Goal: Register for event/course

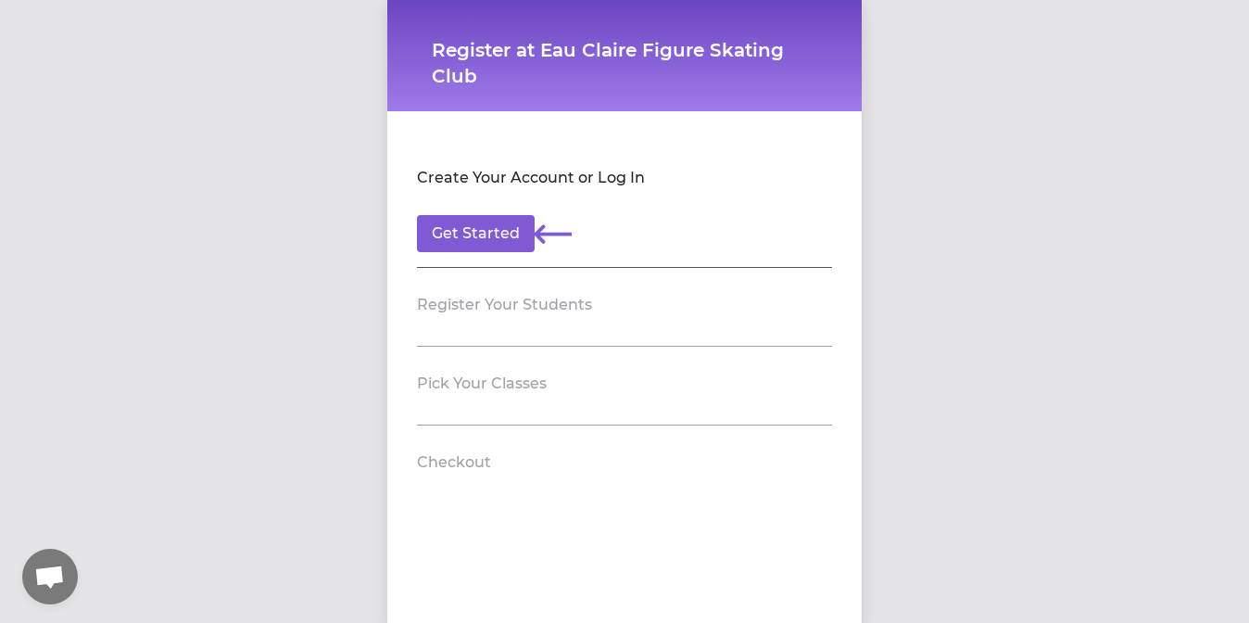
click at [502, 318] on header "Register Your Students" at bounding box center [624, 305] width 415 height 30
click at [489, 239] on button "Get Started" at bounding box center [476, 233] width 118 height 37
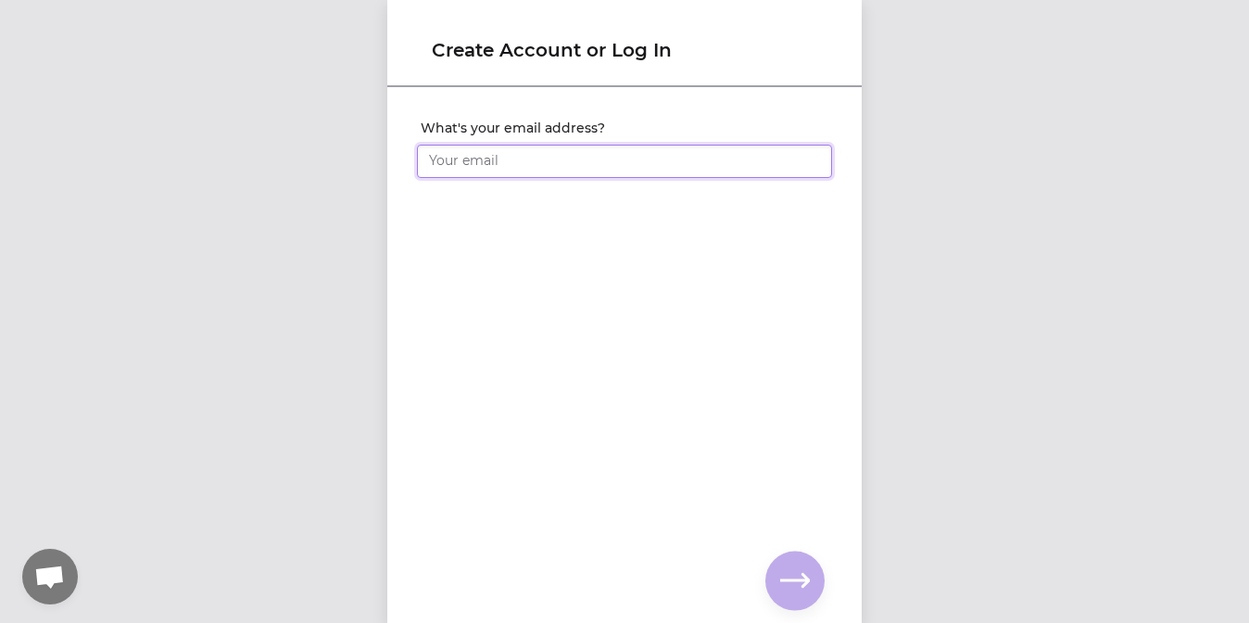
click at [527, 159] on input "What's your email address?" at bounding box center [624, 161] width 415 height 33
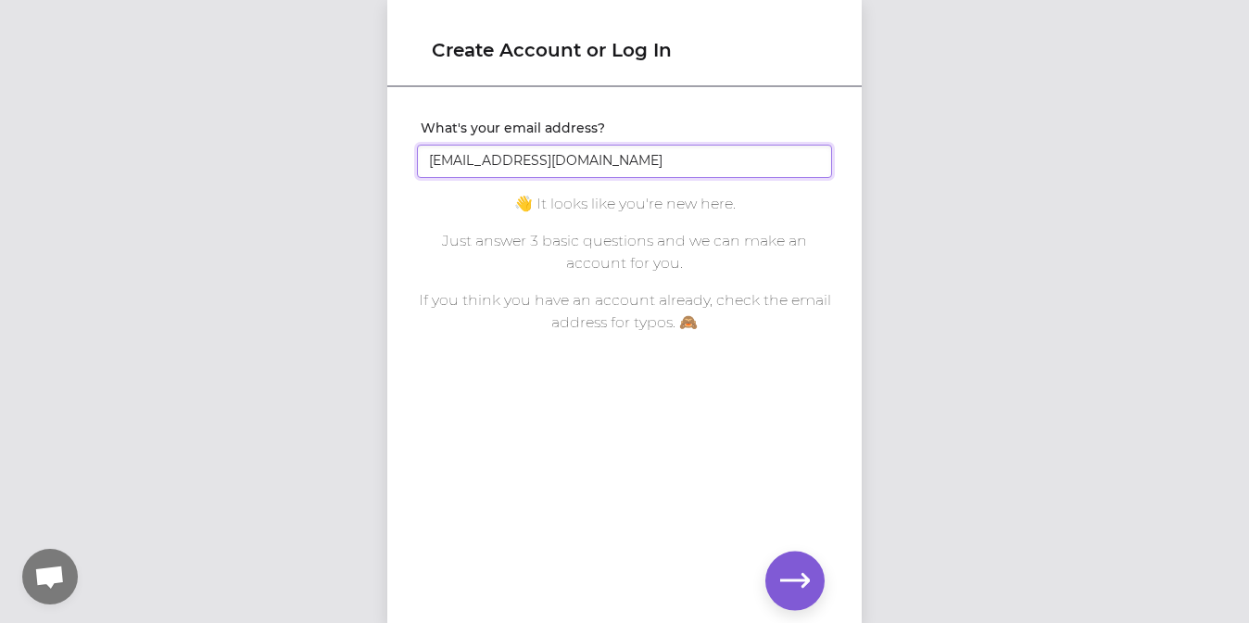
type input "[EMAIL_ADDRESS][DOMAIN_NAME]"
click at [811, 572] on button "button" at bounding box center [794, 580] width 59 height 59
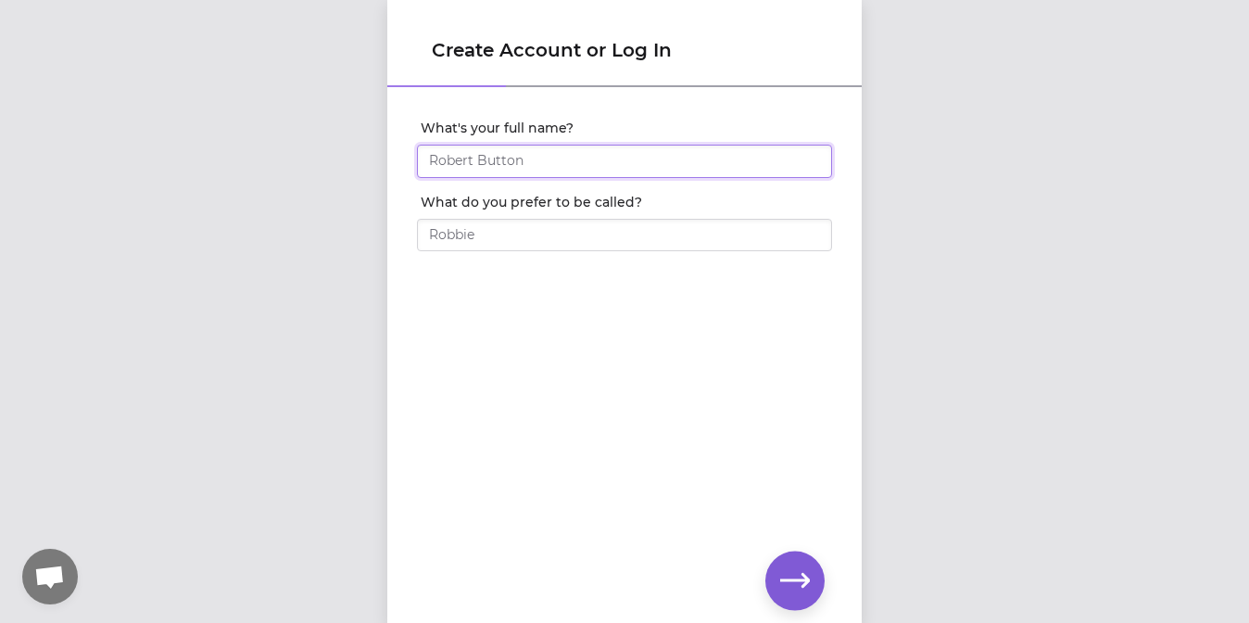
click at [675, 160] on input "What's your full name?" at bounding box center [624, 161] width 415 height 33
type input "[PERSON_NAME]"
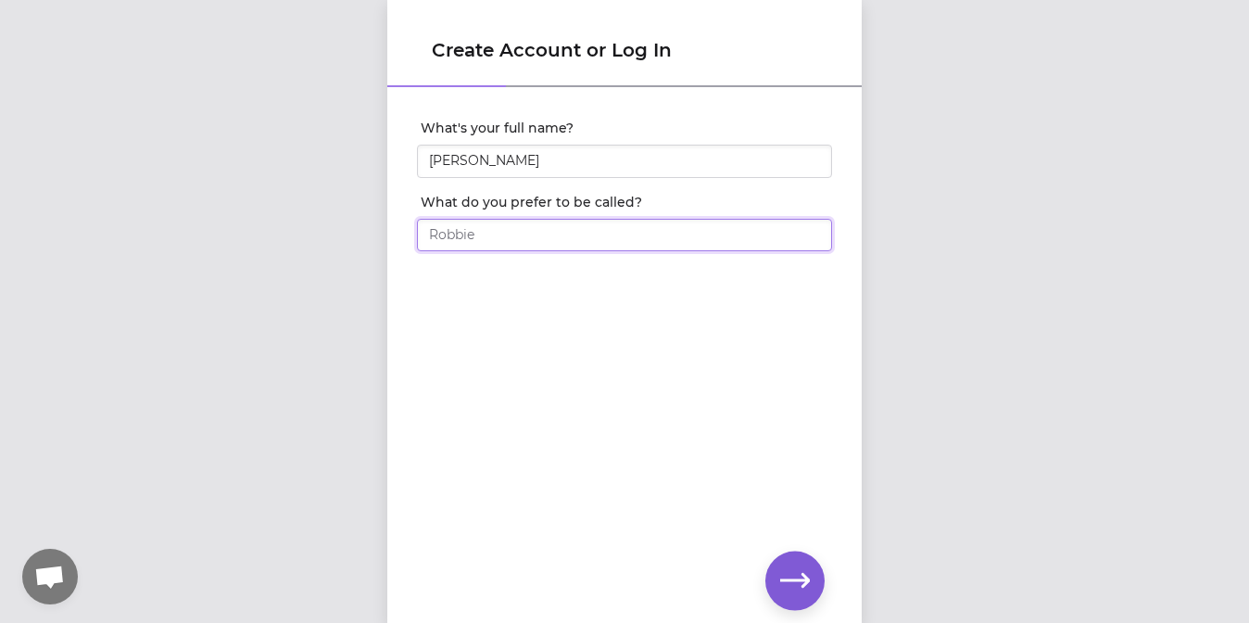
click at [610, 243] on input "What do you prefer to be called?" at bounding box center [624, 235] width 415 height 33
type input "[PERSON_NAME]"
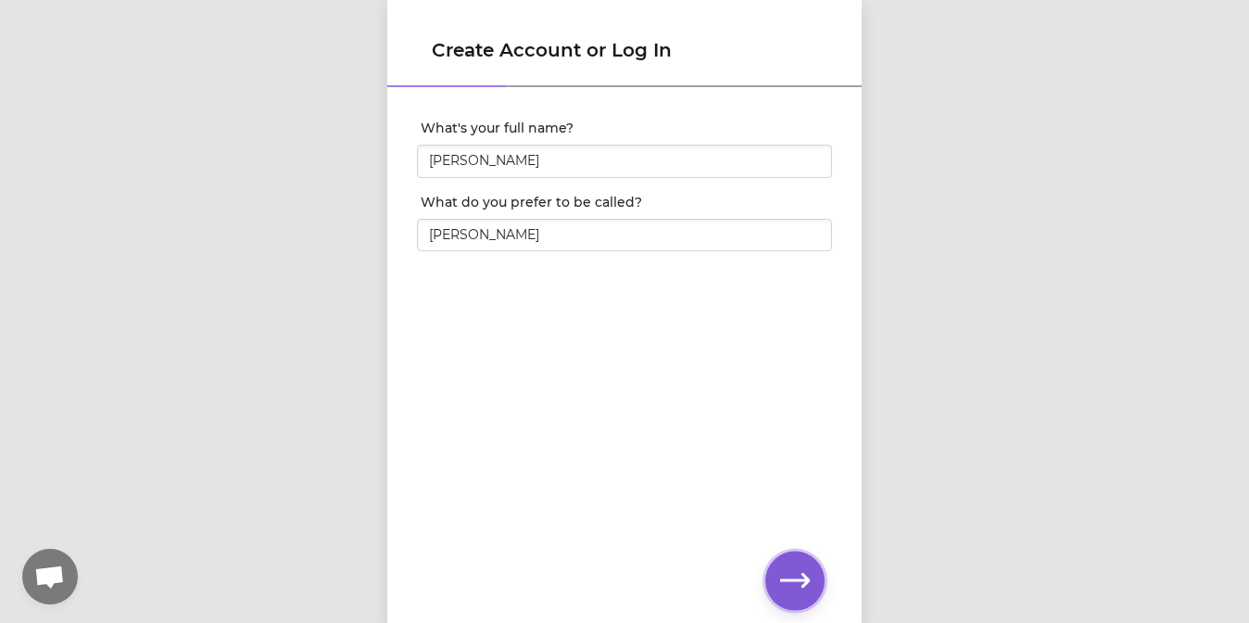
click at [785, 568] on icon "button" at bounding box center [795, 581] width 30 height 30
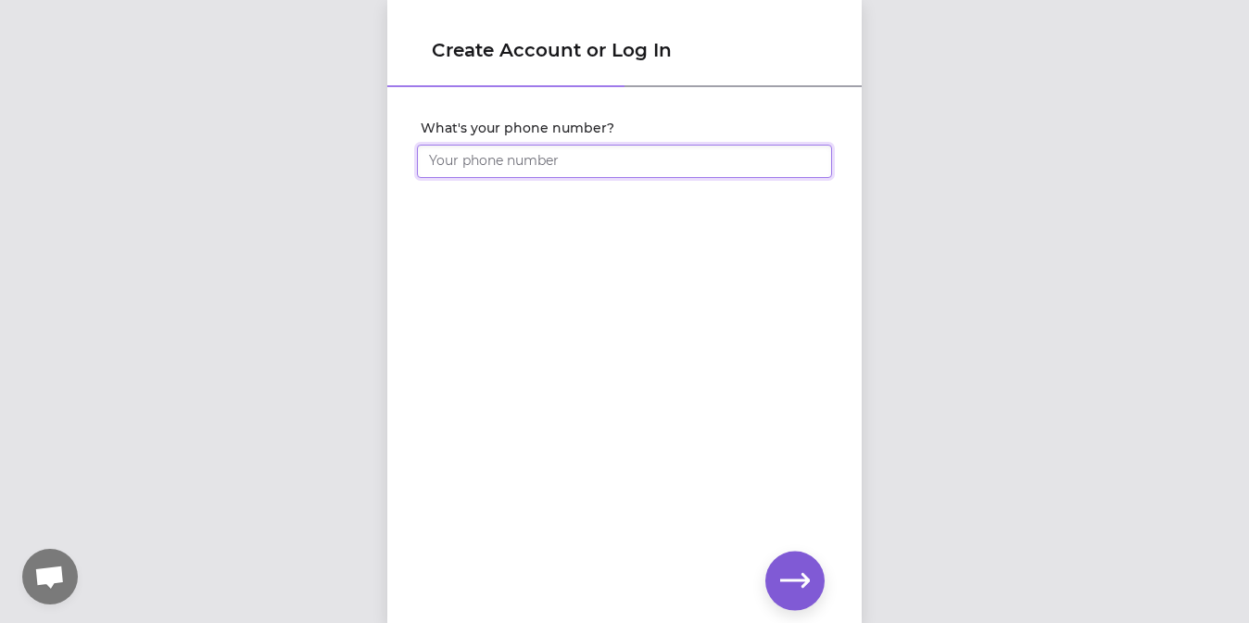
click at [599, 159] on input "What's your phone number?" at bounding box center [624, 161] width 415 height 33
type input "[PHONE_NUMBER]"
click at [804, 574] on icon "button" at bounding box center [795, 580] width 30 height 14
click at [790, 587] on icon "button" at bounding box center [795, 581] width 30 height 30
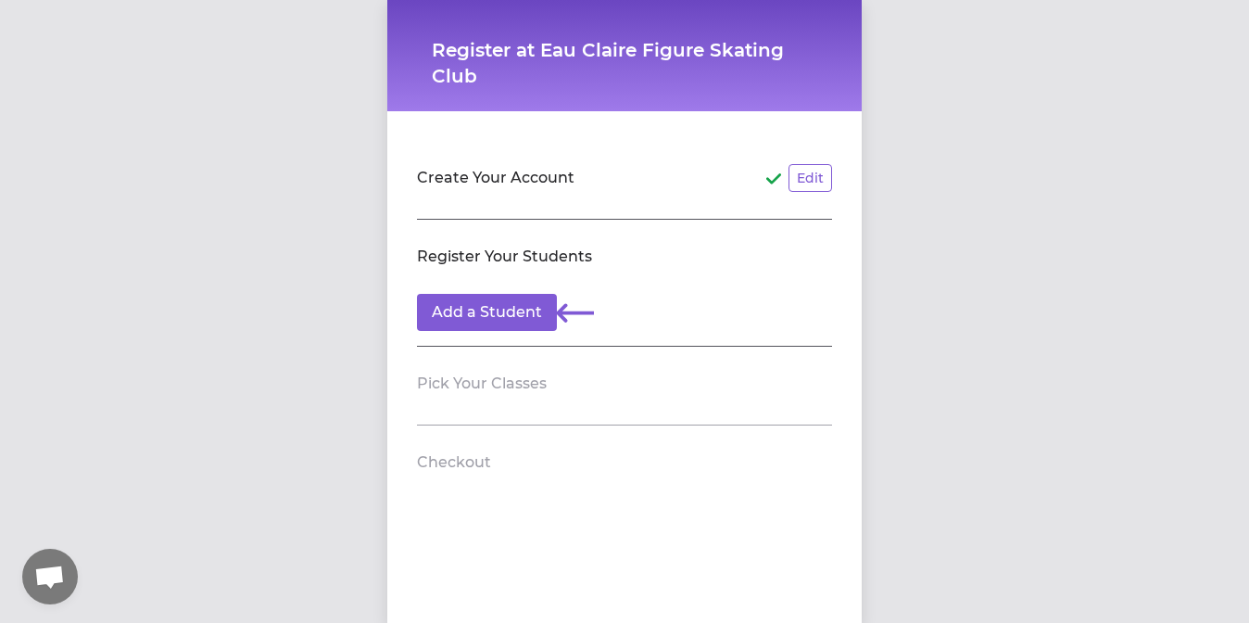
click at [618, 211] on section "Create Your Account Edit" at bounding box center [624, 180] width 415 height 79
click at [501, 316] on button "Add a Student" at bounding box center [487, 312] width 140 height 37
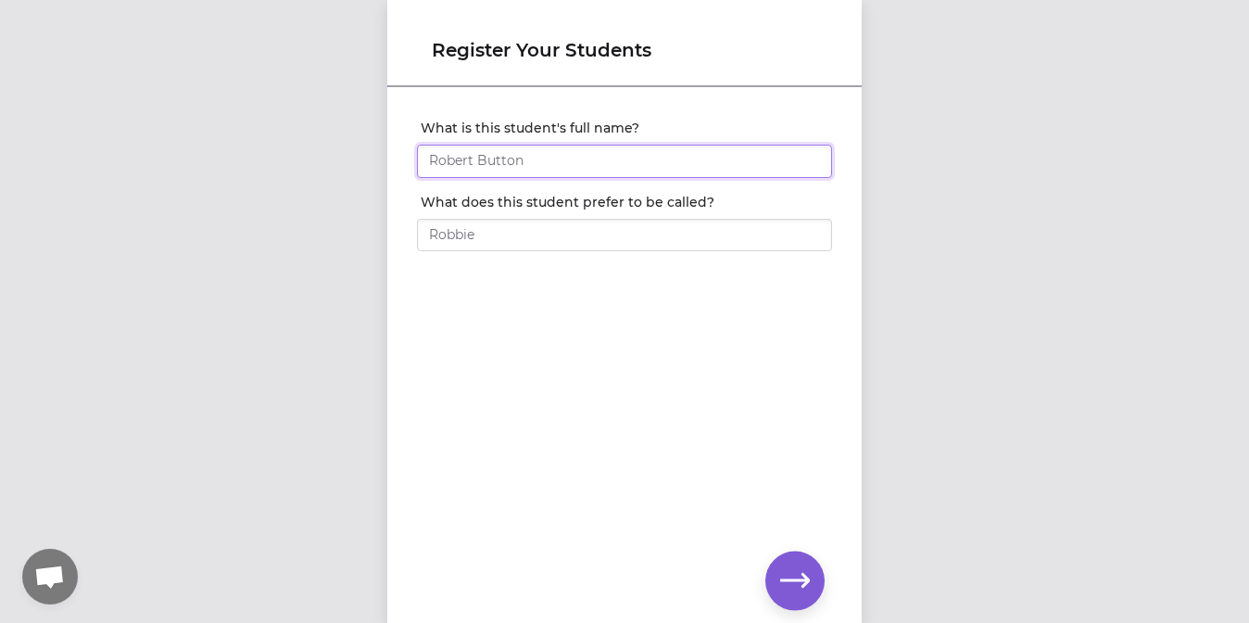
click at [559, 158] on input "What is this student's full name?" at bounding box center [624, 161] width 415 height 33
type input "[PERSON_NAME]"
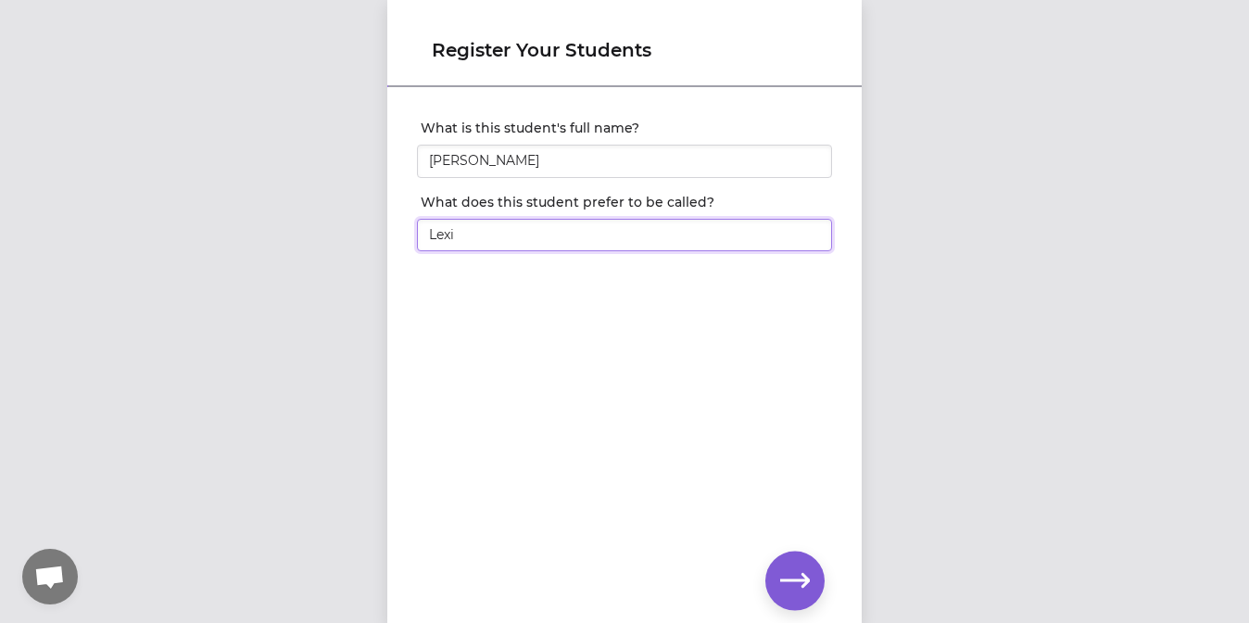
type input "Lexi"
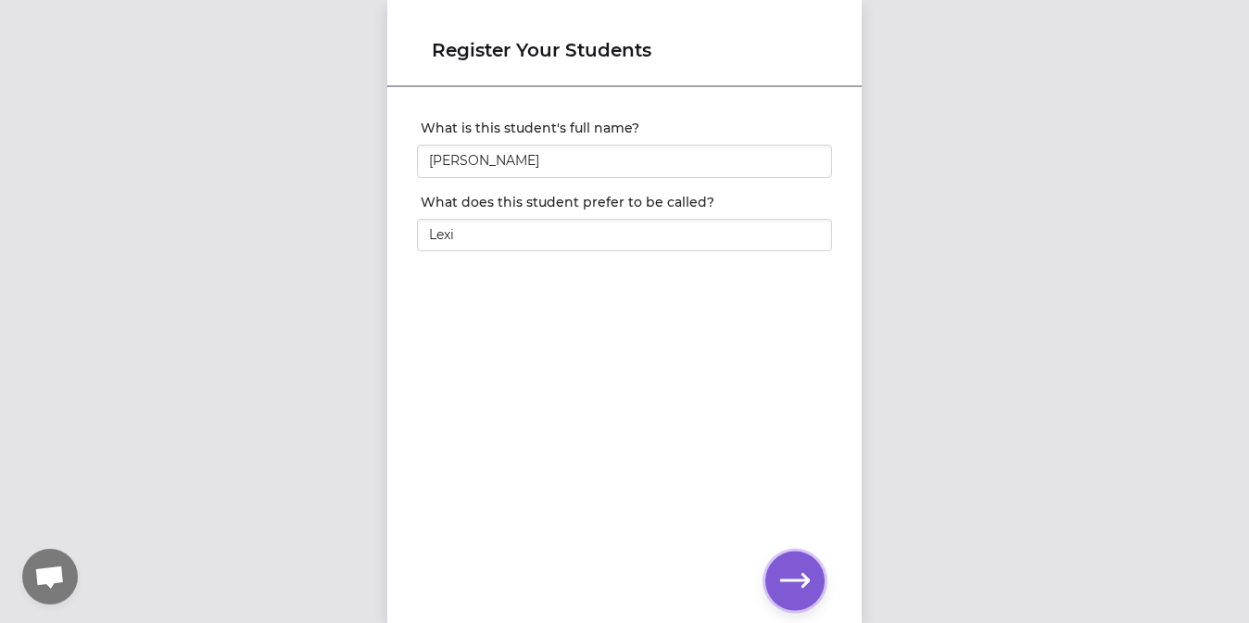
click at [797, 586] on icon "button" at bounding box center [795, 581] width 30 height 30
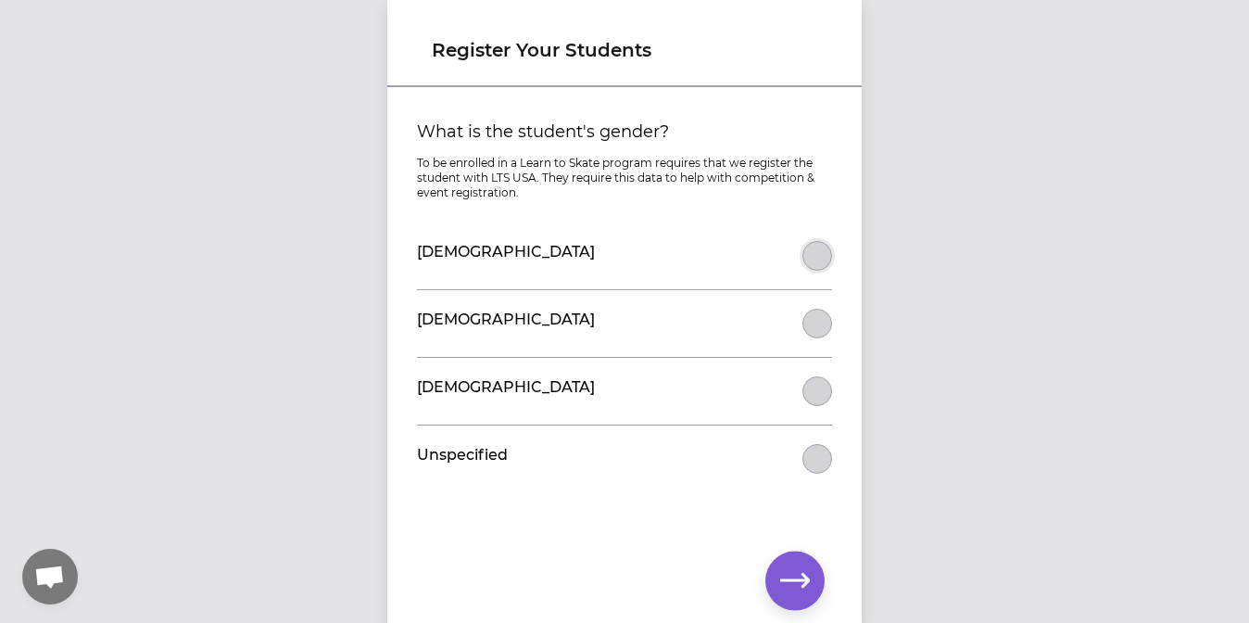
click at [825, 265] on button "What is the student's gender?" at bounding box center [817, 256] width 30 height 30
click at [806, 597] on button "button" at bounding box center [794, 580] width 59 height 59
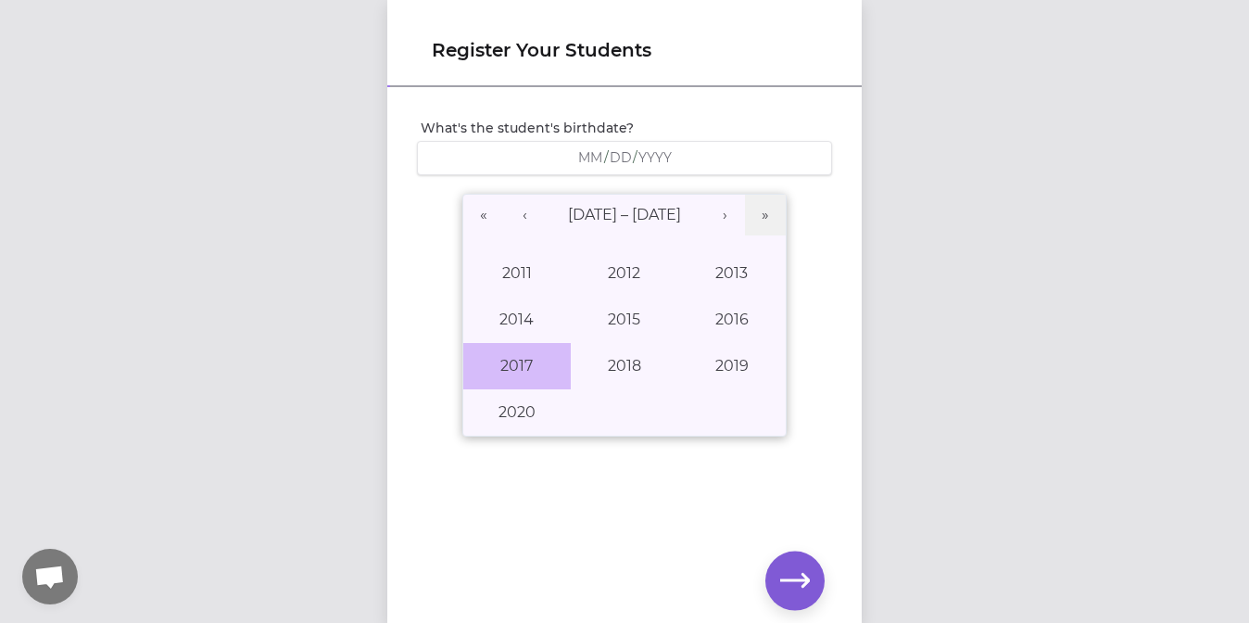
click at [517, 375] on button "2017" at bounding box center [516, 366] width 107 height 46
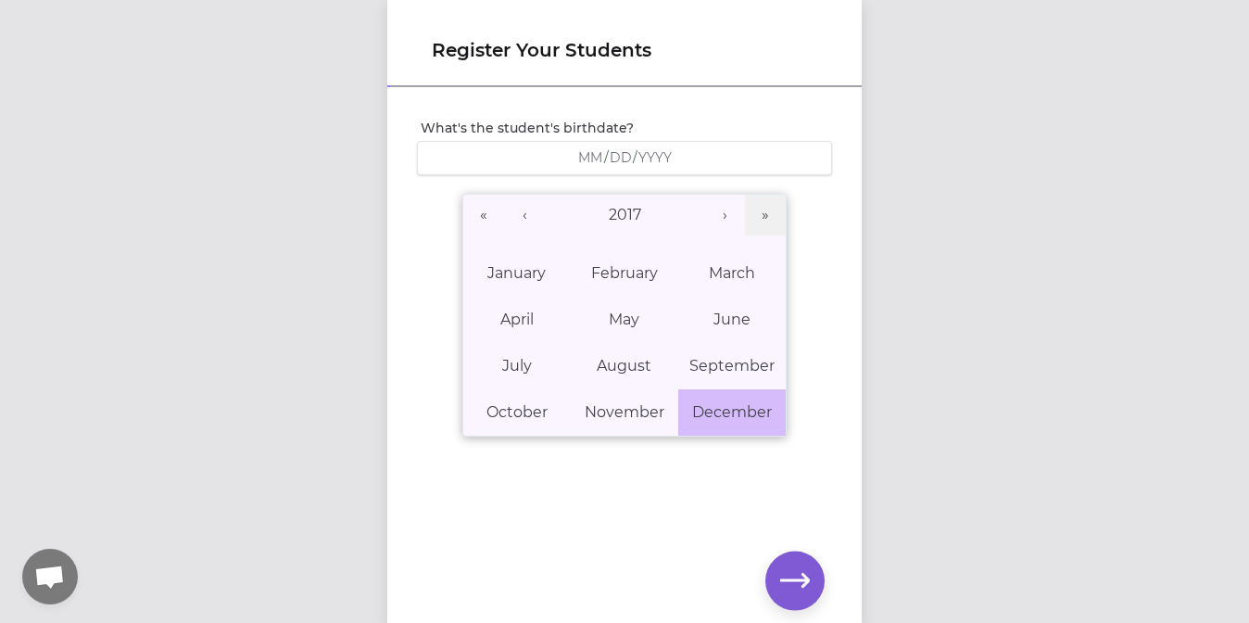
click at [712, 407] on abbr "December" at bounding box center [732, 412] width 80 height 18
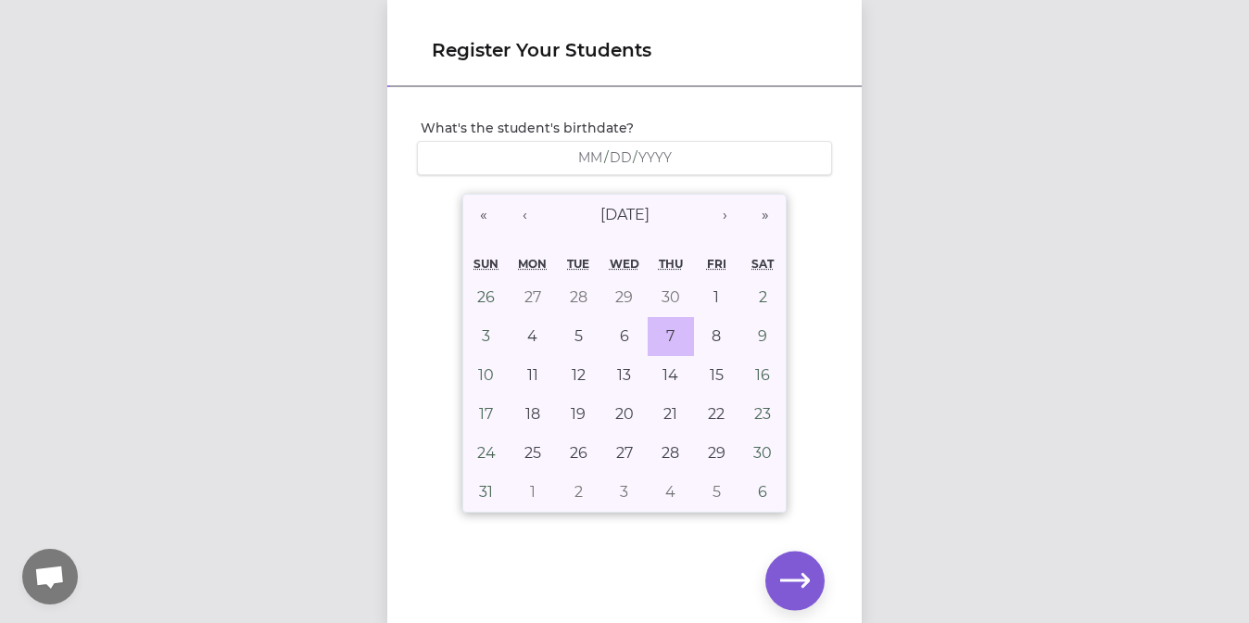
click at [666, 321] on button "7" at bounding box center [671, 336] width 46 height 39
type input "[DATE]"
type input "12"
type input "7"
type input "2017"
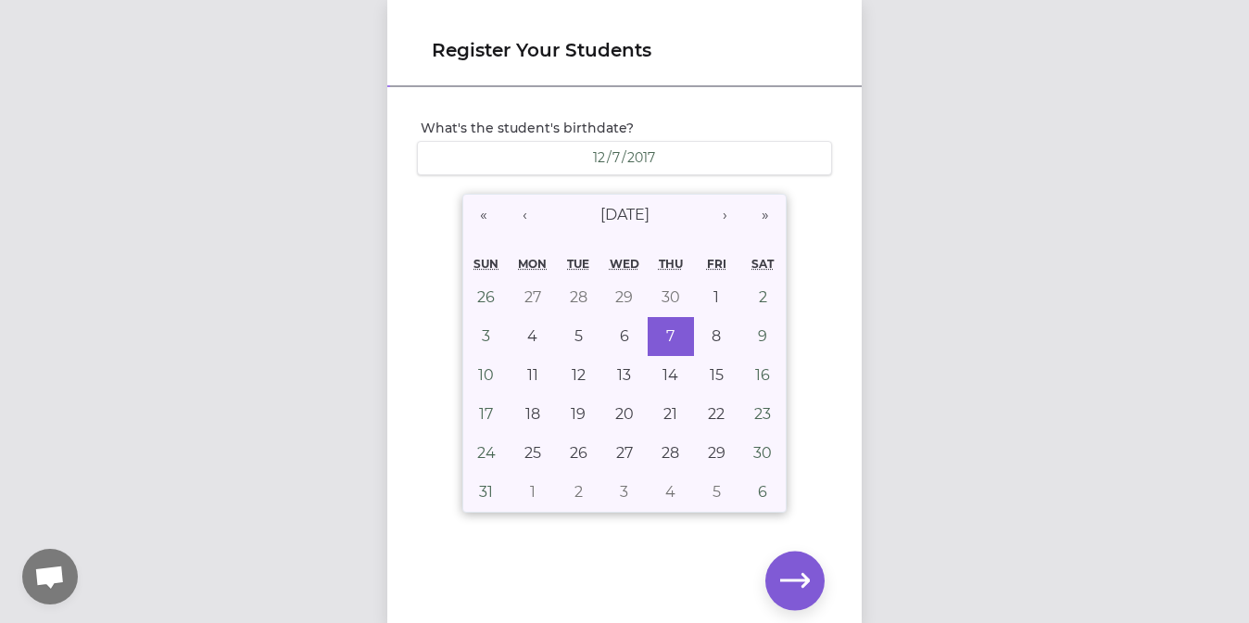
click at [839, 375] on div "What's the student's birthdate? [DEMOGRAPHIC_DATA] [DEMOGRAPHIC_DATA] « ‹ [DATE…" at bounding box center [624, 310] width 445 height 412
click at [670, 322] on button "7" at bounding box center [671, 336] width 46 height 39
click at [795, 577] on icon "button" at bounding box center [795, 581] width 30 height 30
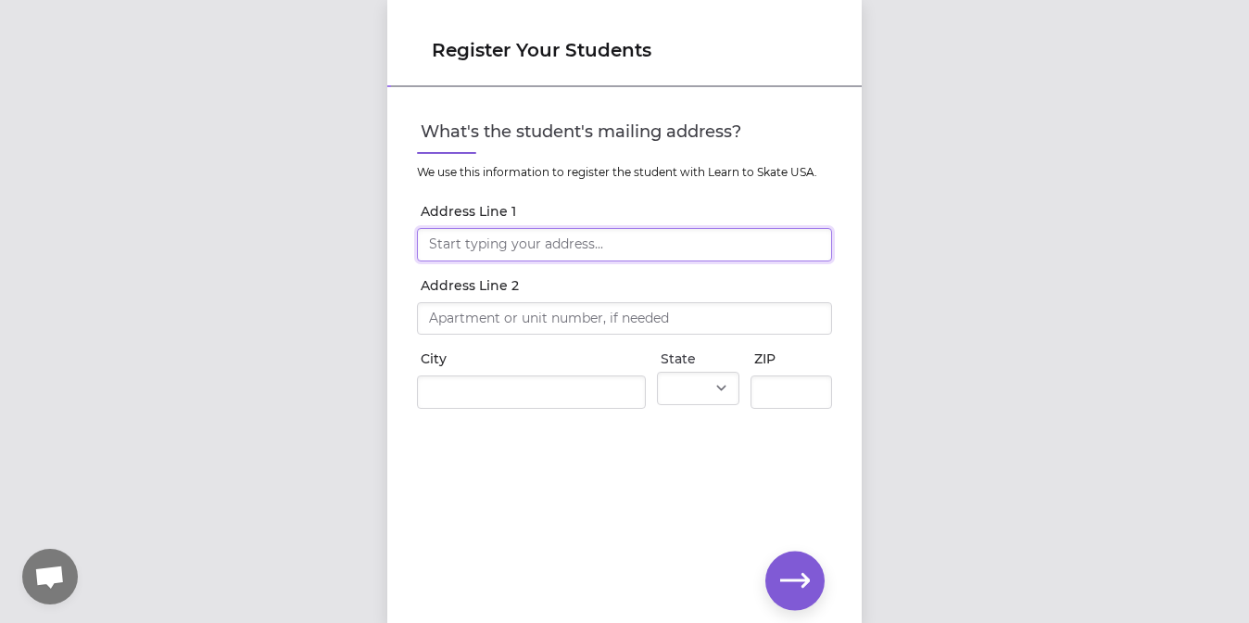
click at [657, 241] on input "Address Line 1" at bounding box center [624, 244] width 415 height 33
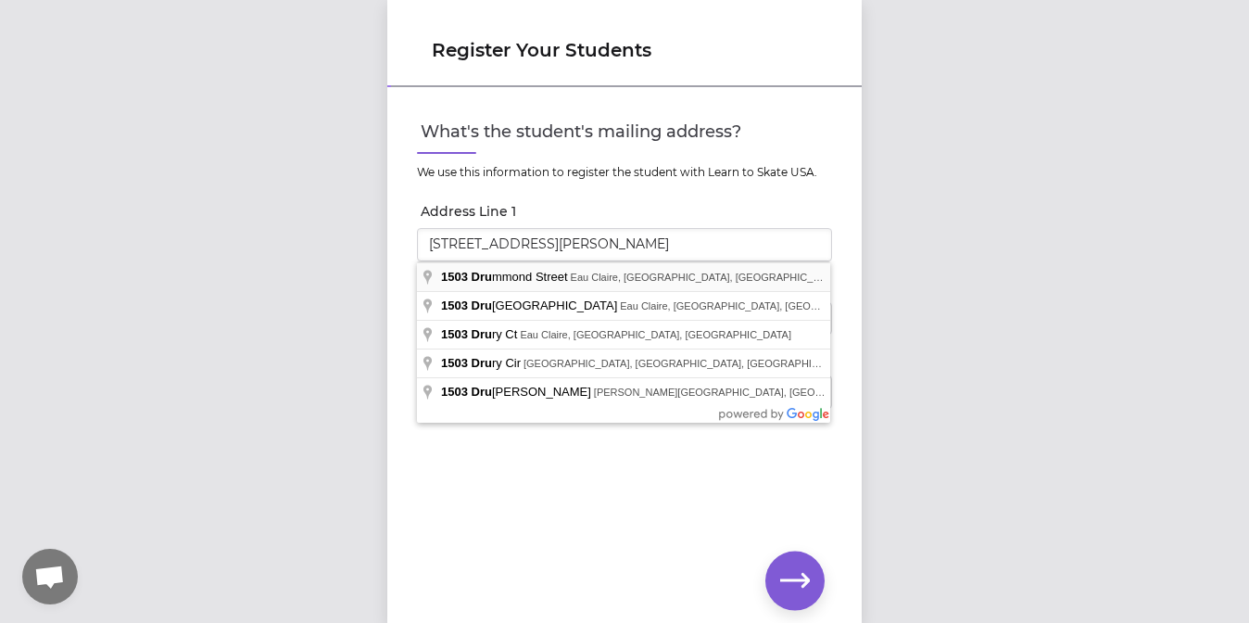
type input "[STREET_ADDRESS][PERSON_NAME]"
type input "Eau Claire"
select select "WI"
type input "54701"
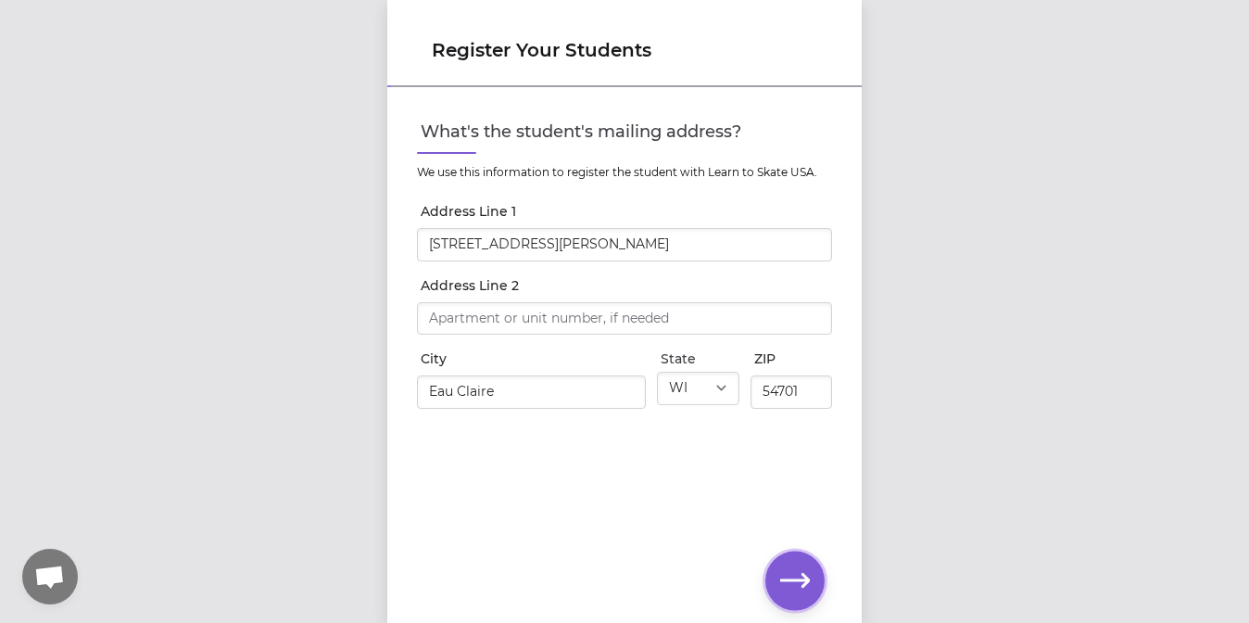
click at [798, 571] on icon "button" at bounding box center [795, 581] width 30 height 30
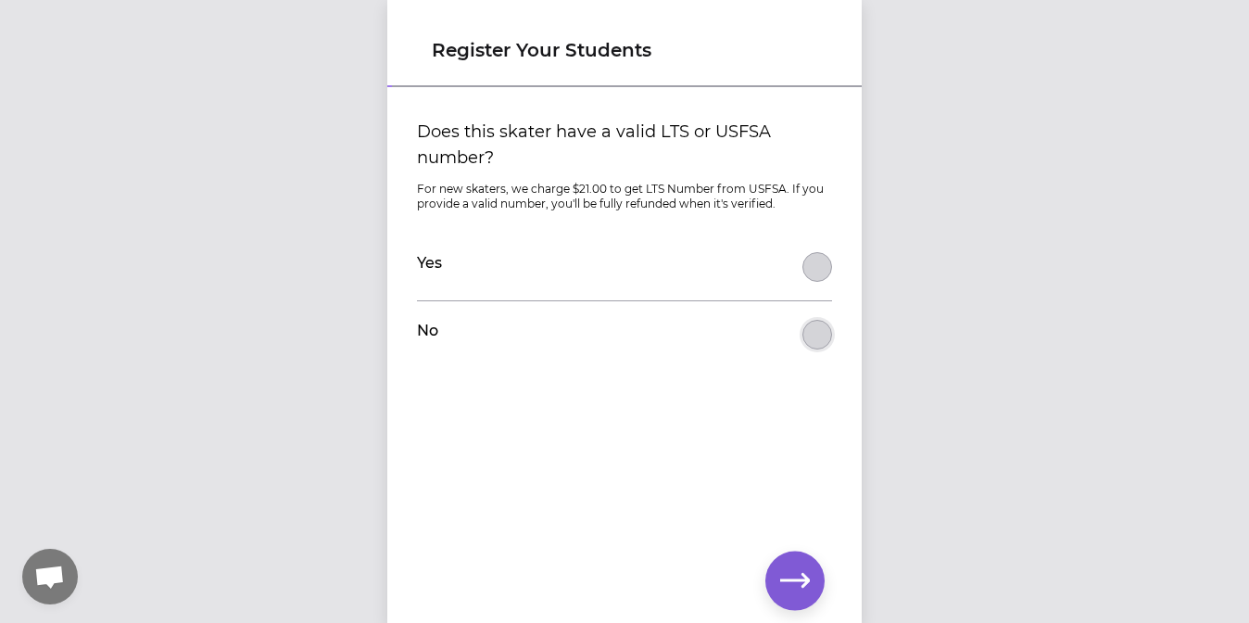
click at [821, 327] on button "Does this skater have a valid LTS or USFSA number?" at bounding box center [817, 335] width 30 height 30
click at [801, 585] on icon "button" at bounding box center [795, 581] width 30 height 30
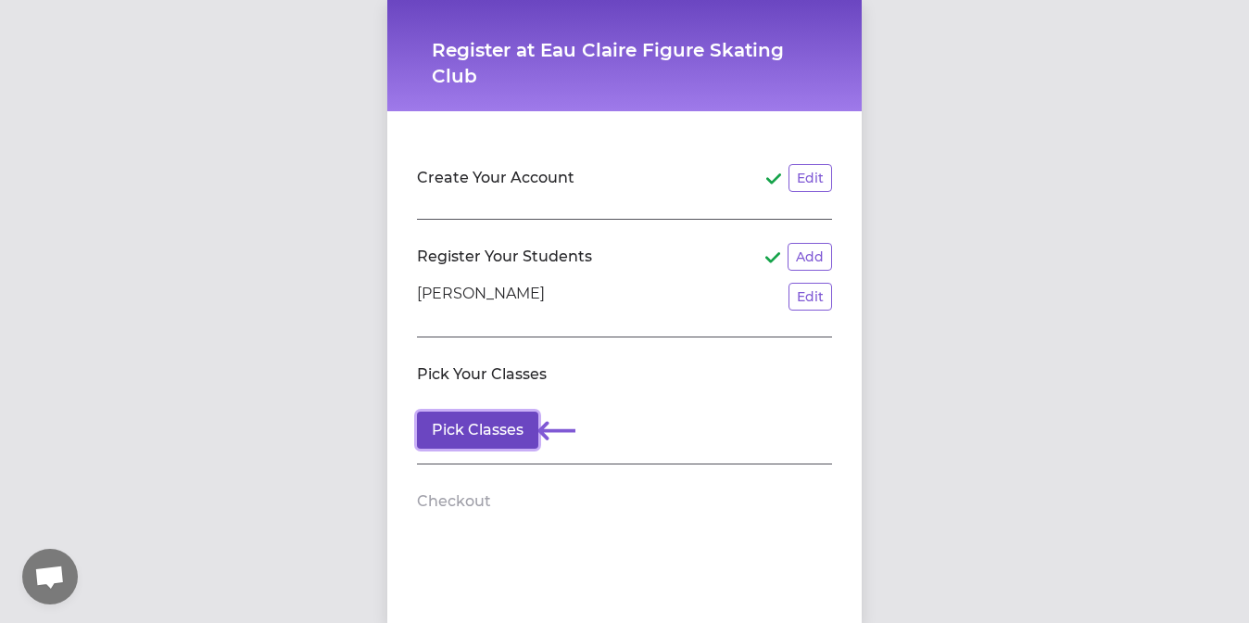
click at [506, 420] on button "Pick Classes" at bounding box center [477, 429] width 121 height 37
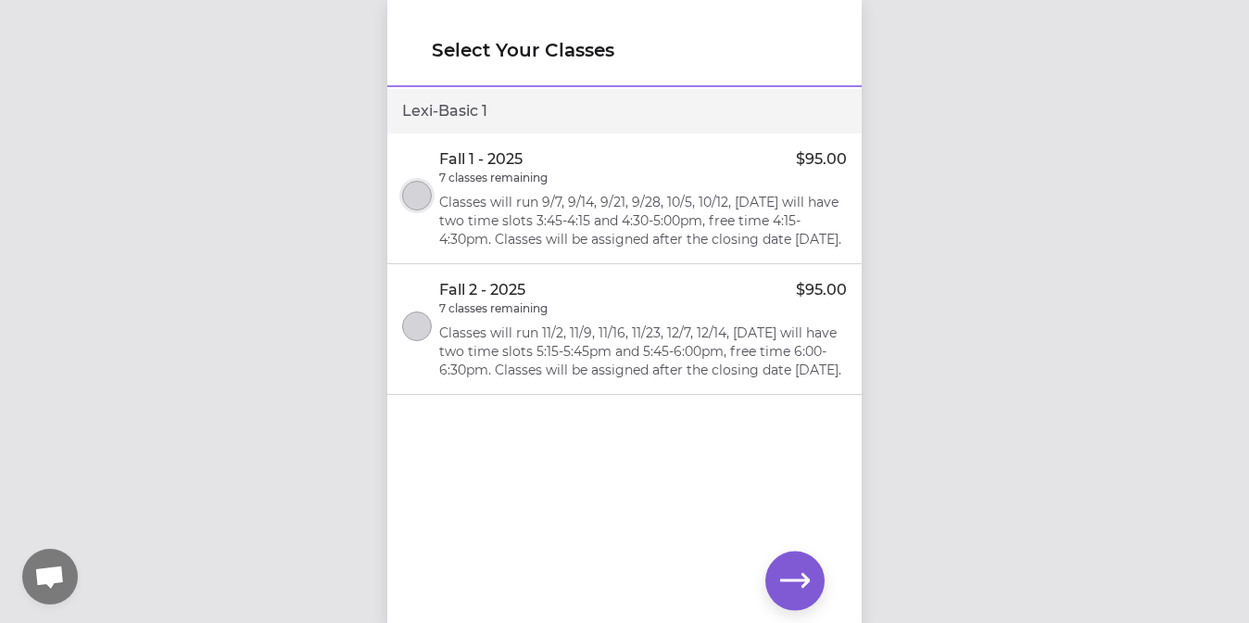
click at [415, 198] on button "select class" at bounding box center [417, 196] width 30 height 30
click at [428, 341] on button "select class" at bounding box center [417, 326] width 30 height 30
click at [429, 339] on button "select class" at bounding box center [417, 326] width 30 height 30
click at [801, 563] on button "button" at bounding box center [794, 580] width 59 height 59
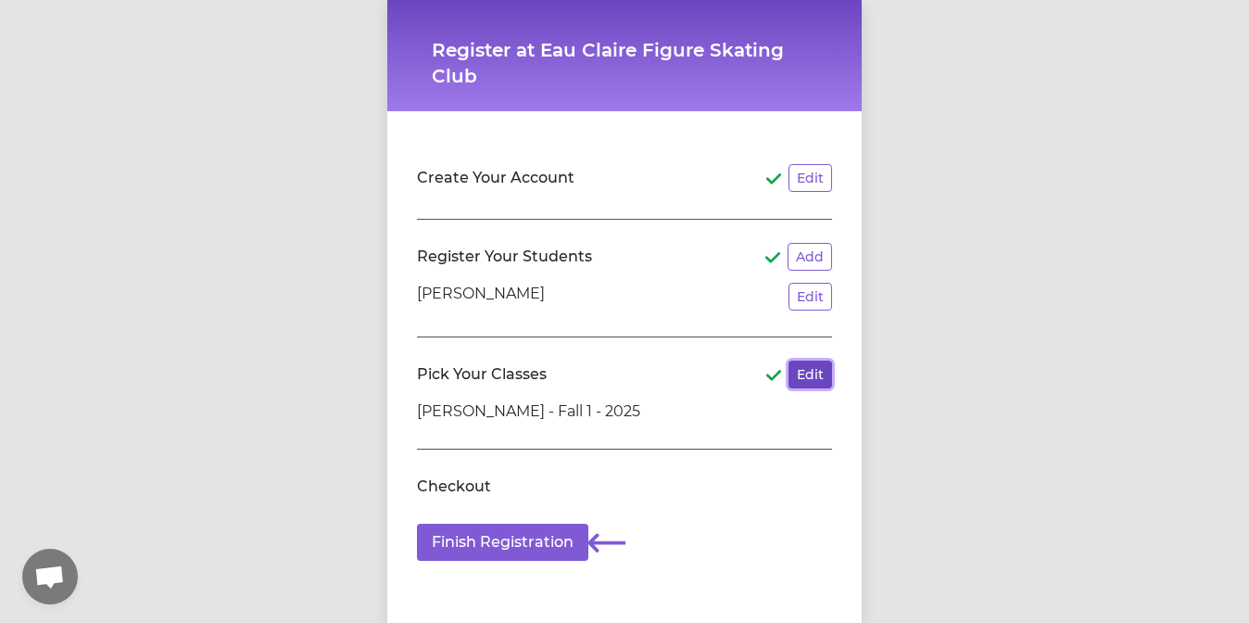
click at [812, 367] on button "Edit" at bounding box center [810, 374] width 44 height 28
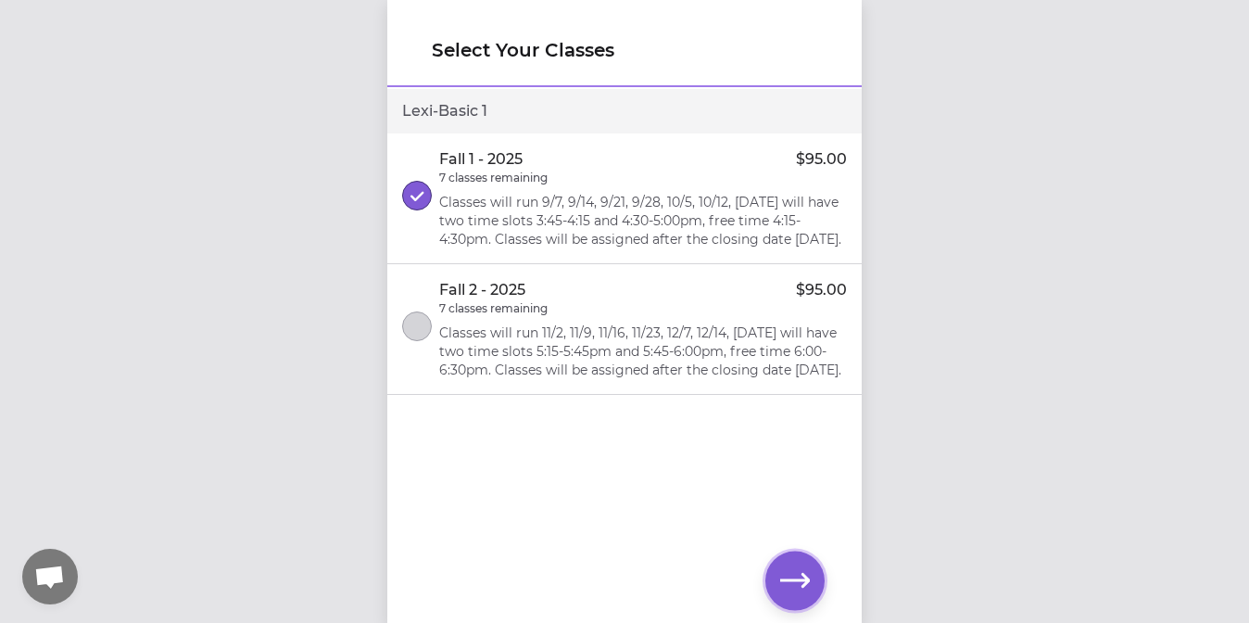
click at [813, 564] on button "button" at bounding box center [794, 580] width 59 height 59
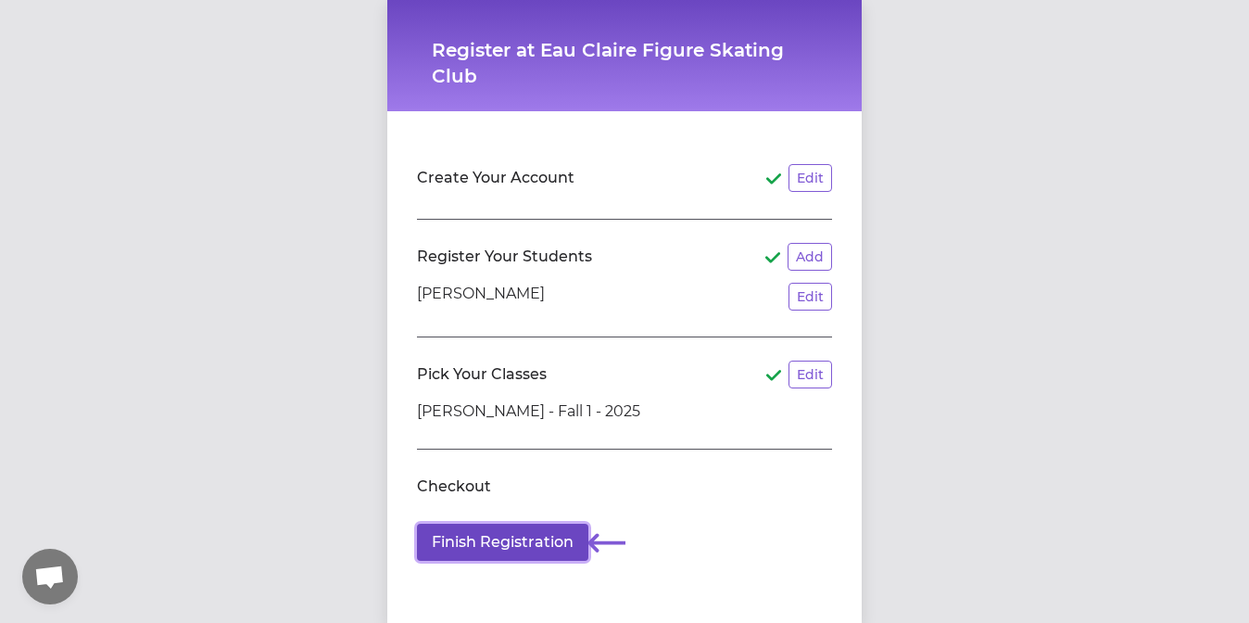
click at [552, 548] on button "Finish Registration" at bounding box center [502, 541] width 171 height 37
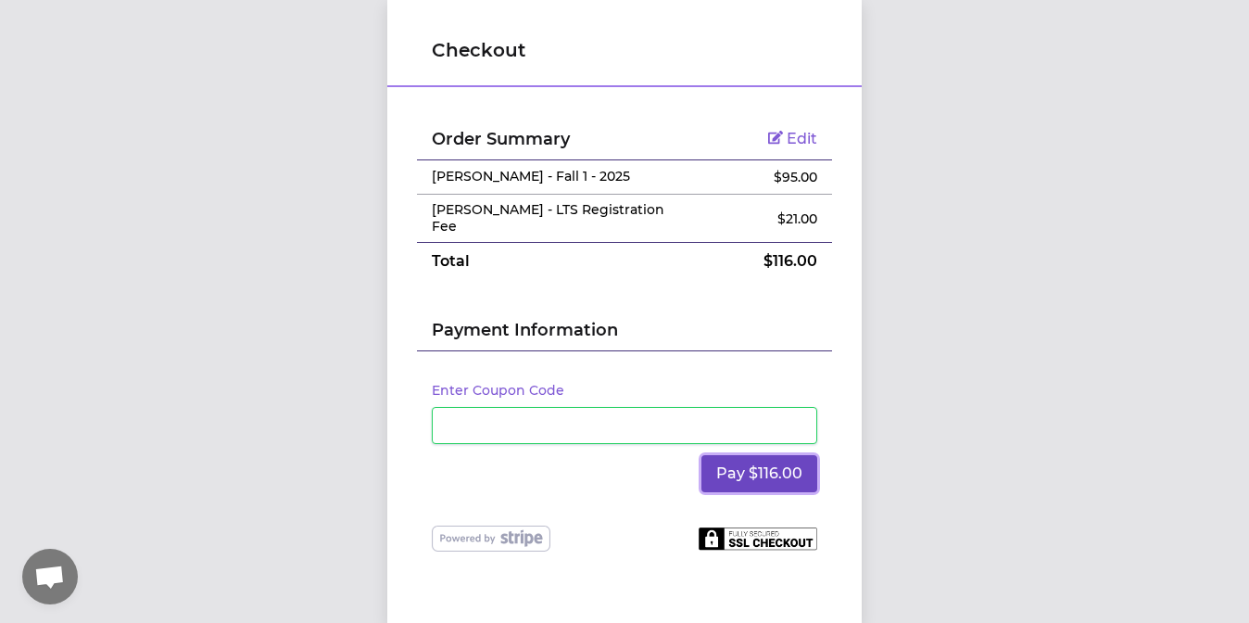
click at [768, 457] on button "Pay $116.00" at bounding box center [759, 473] width 116 height 37
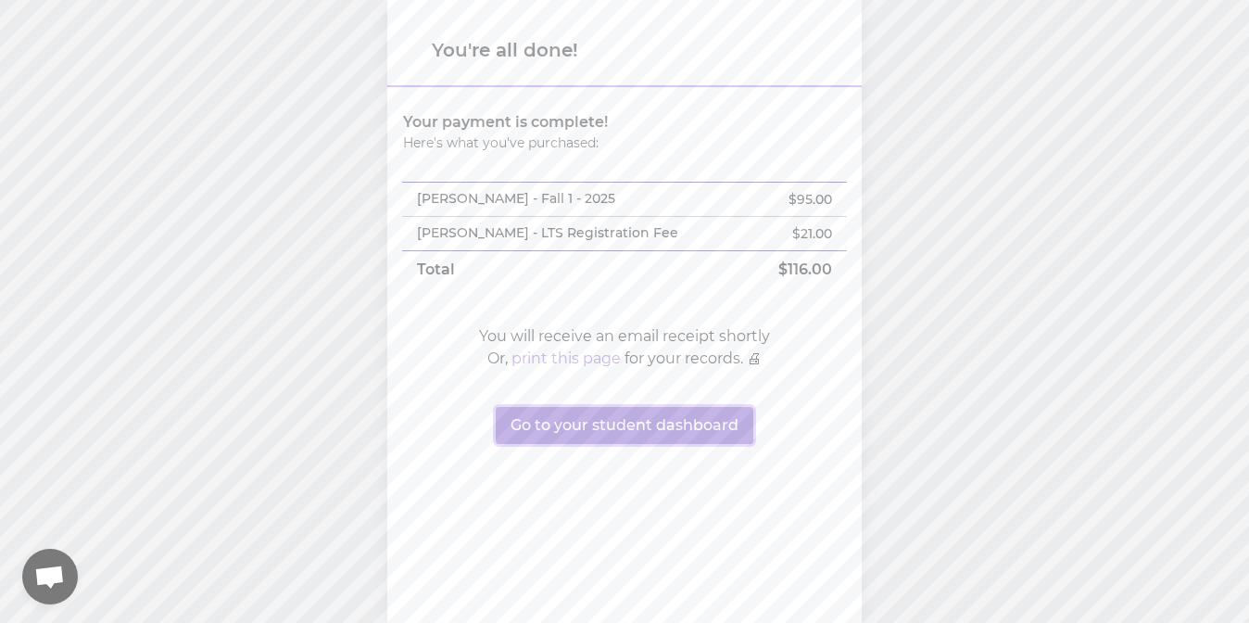
click at [717, 429] on button "Go to your student dashboard" at bounding box center [625, 425] width 258 height 37
